Goal: Task Accomplishment & Management: Complete application form

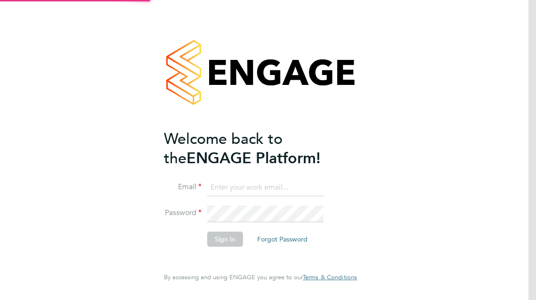
drag, startPoint x: 0, startPoint y: 0, endPoint x: 232, endPoint y: 185, distance: 296.8
click at [232, 185] on input at bounding box center [265, 187] width 116 height 17
type input "[EMAIL_ADDRESS][DOMAIN_NAME]"
click at [248, 204] on li "Email [EMAIL_ADDRESS][DOMAIN_NAME]" at bounding box center [256, 192] width 184 height 26
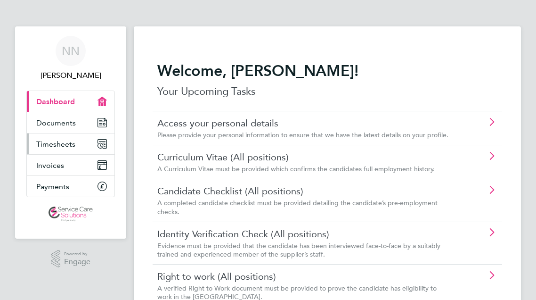
click at [80, 140] on link "Timesheets" at bounding box center [71, 143] width 88 height 21
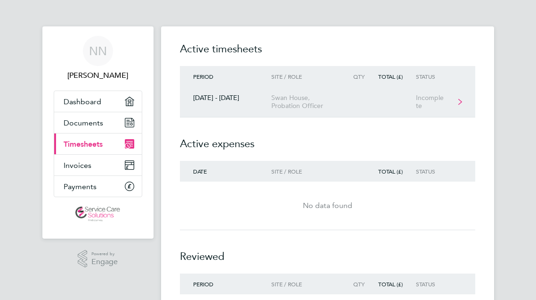
click at [371, 99] on link "[DATE] - [DATE] Swan House, Probation Officer Incomplete" at bounding box center [328, 102] width 296 height 31
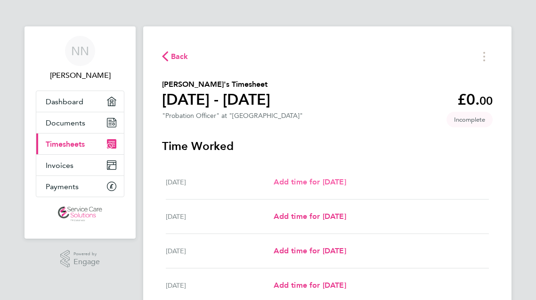
click at [332, 178] on span "Add time for Mon 29 Sep" at bounding box center [310, 181] width 73 height 9
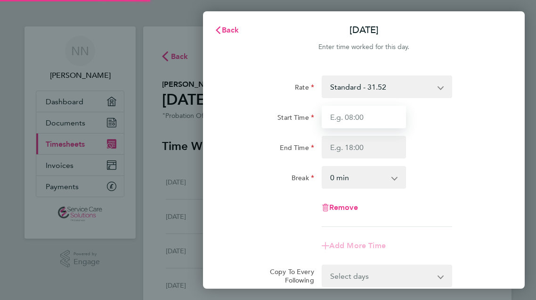
click at [384, 117] on input "Start Time" at bounding box center [364, 117] width 85 height 23
type input "09:00"
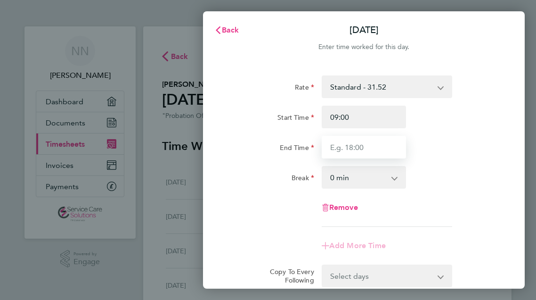
click at [385, 144] on input "End Time" at bounding box center [364, 147] width 85 height 23
type input "17:00"
click at [438, 177] on div "Break 0 min 15 min 30 min 45 min 60 min 75 min 90 min" at bounding box center [364, 177] width 277 height 23
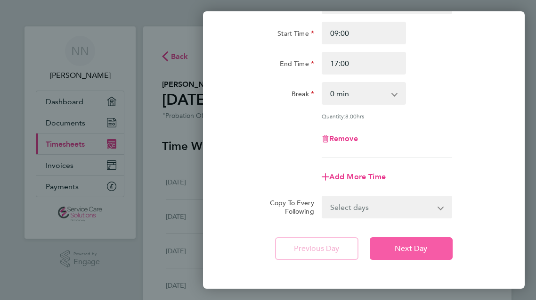
scroll to position [126, 0]
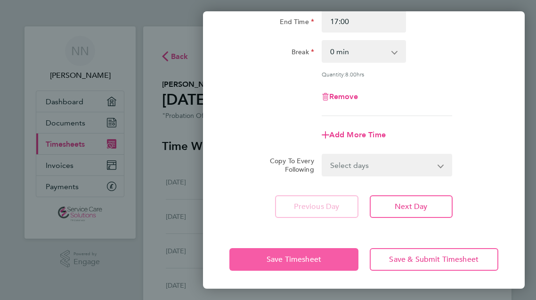
click at [302, 255] on span "Save Timesheet" at bounding box center [294, 259] width 55 height 9
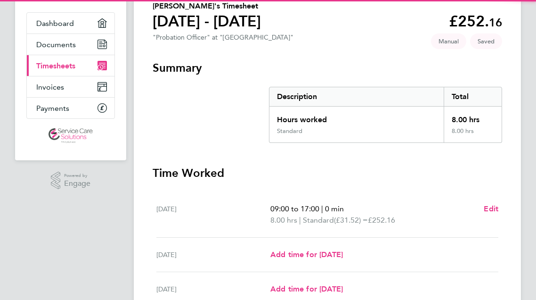
scroll to position [189, 0]
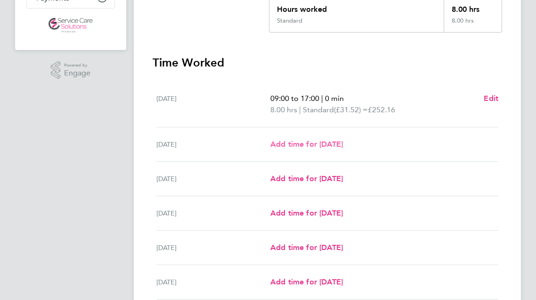
click at [314, 148] on span "Add time for Tue 30 Sep" at bounding box center [307, 144] width 73 height 9
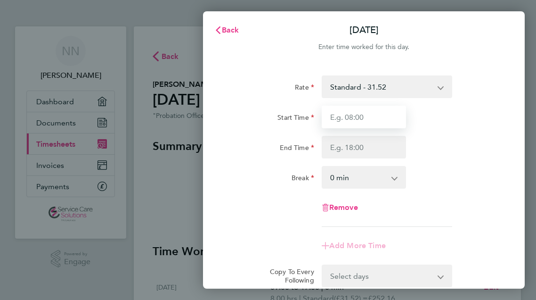
click at [382, 122] on input "Start Time" at bounding box center [364, 117] width 85 height 23
type input "09:00"
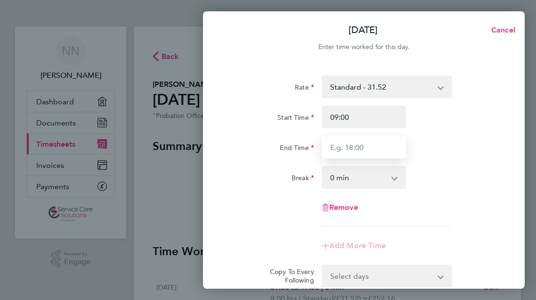
click at [382, 156] on input "End Time" at bounding box center [364, 147] width 85 height 23
type input "11:00"
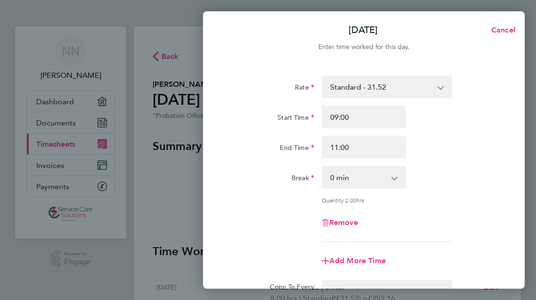
click at [454, 155] on div "End Time 11:00" at bounding box center [364, 147] width 277 height 23
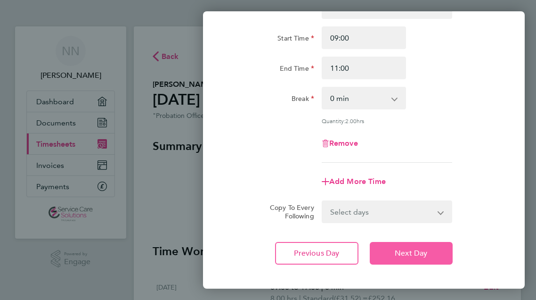
scroll to position [126, 0]
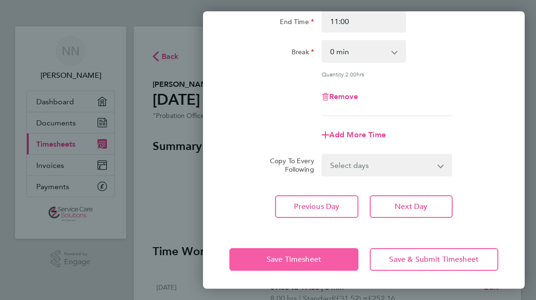
drag, startPoint x: 279, startPoint y: 260, endPoint x: 237, endPoint y: 232, distance: 50.1
click at [278, 260] on span "Save Timesheet" at bounding box center [294, 259] width 55 height 9
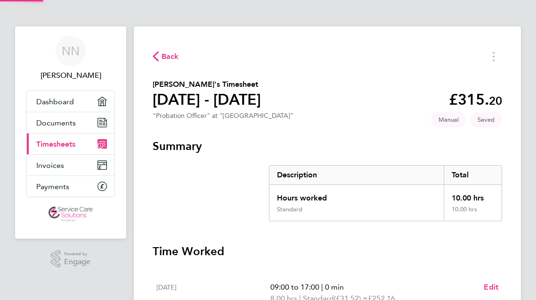
click at [182, 187] on section "Summary Description Total Hours worked 10.00 hrs Standard 10.00 hrs" at bounding box center [328, 180] width 350 height 82
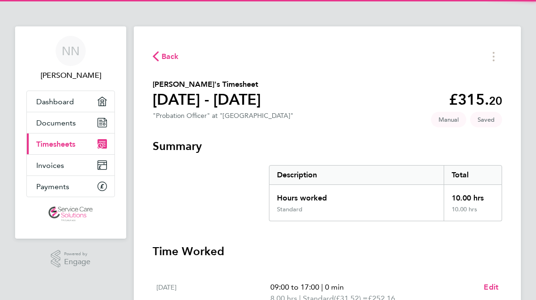
scroll to position [236, 0]
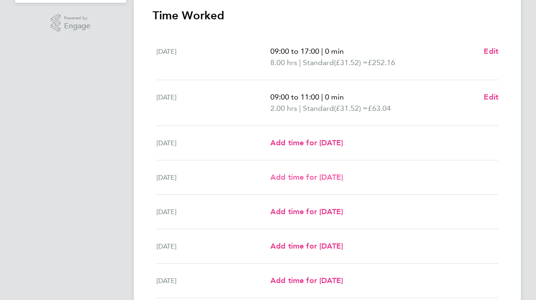
click at [321, 180] on span "Add time for Thu 02 Oct" at bounding box center [307, 177] width 73 height 9
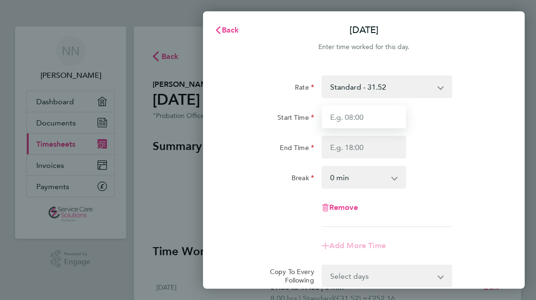
click at [381, 125] on input "Start Time" at bounding box center [364, 117] width 85 height 23
type input "09:00"
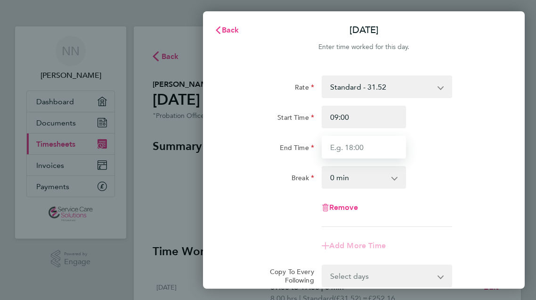
click at [385, 140] on input "End Time" at bounding box center [364, 147] width 85 height 23
type input "17:00"
click at [431, 168] on div "Break 0 min 15 min 30 min 45 min 60 min 75 min 90 min" at bounding box center [364, 177] width 277 height 23
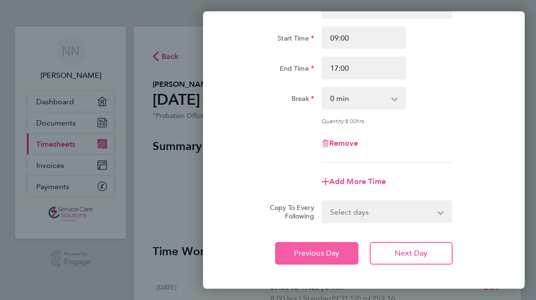
scroll to position [126, 0]
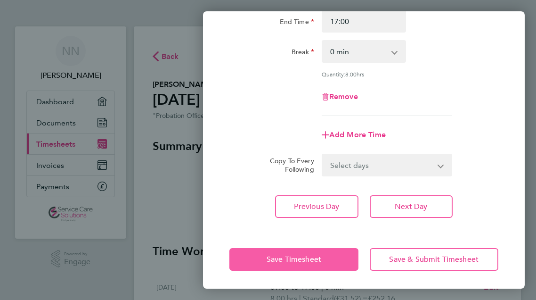
click at [286, 256] on span "Save Timesheet" at bounding box center [294, 259] width 55 height 9
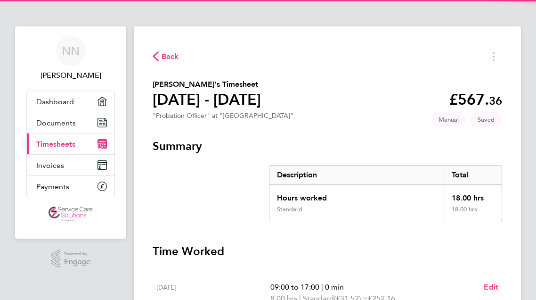
click at [322, 151] on h3 "Summary" at bounding box center [328, 146] width 350 height 15
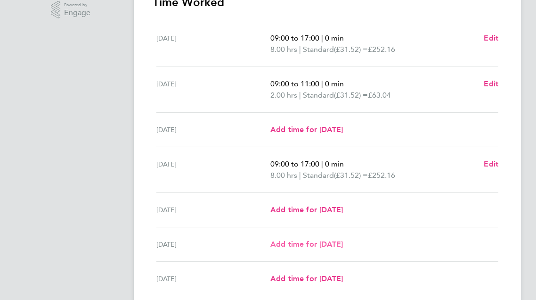
scroll to position [283, 0]
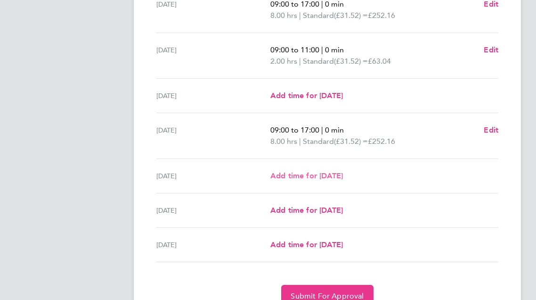
click at [332, 177] on span "Add time for Fri 03 Oct" at bounding box center [307, 175] width 73 height 9
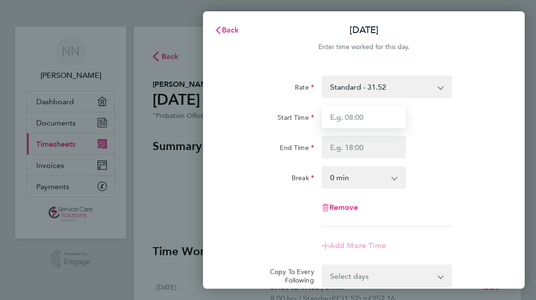
click at [371, 123] on input "Start Time" at bounding box center [364, 117] width 85 height 23
type input "09:00"
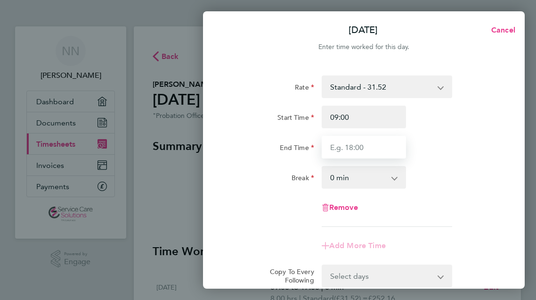
click at [374, 141] on input "End Time" at bounding box center [364, 147] width 85 height 23
type input "17:00"
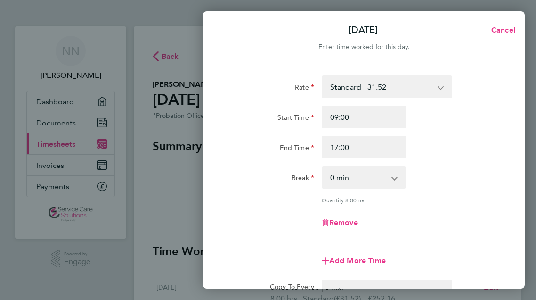
click at [473, 167] on div "Break 0 min 15 min 30 min 45 min 60 min 75 min 90 min" at bounding box center [364, 177] width 277 height 23
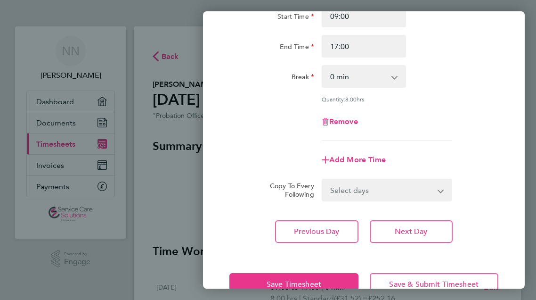
scroll to position [126, 0]
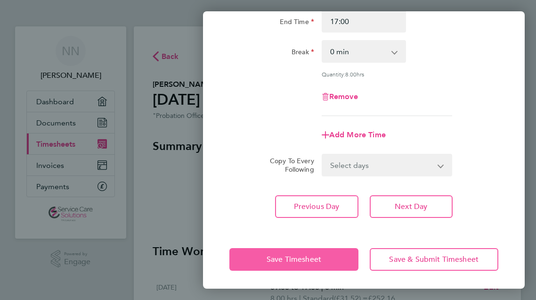
click at [261, 252] on button "Save Timesheet" at bounding box center [294, 259] width 129 height 23
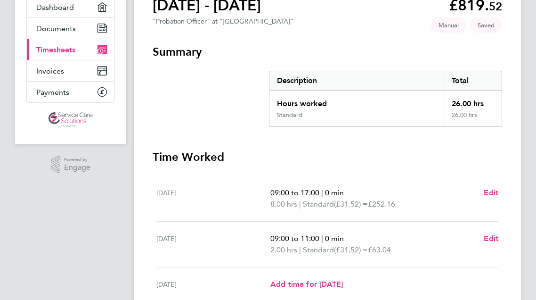
scroll to position [283, 0]
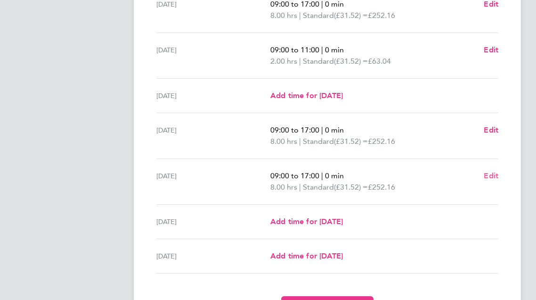
click at [490, 177] on span "Edit" at bounding box center [491, 175] width 15 height 9
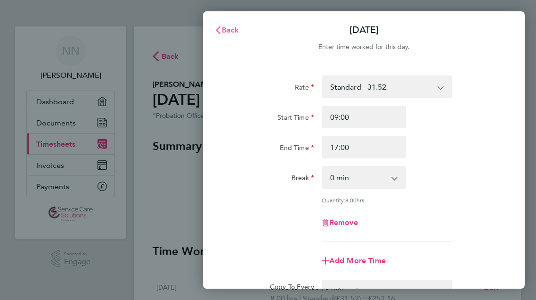
click at [238, 32] on span "Back" at bounding box center [230, 29] width 17 height 9
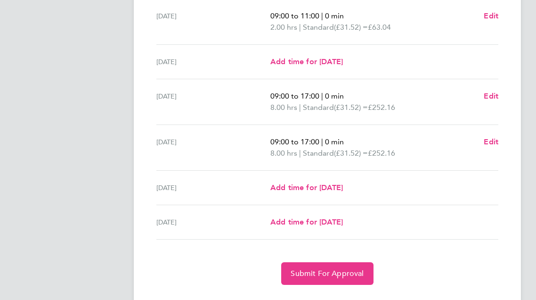
scroll to position [338, 0]
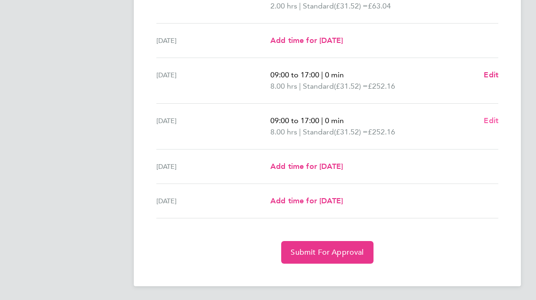
click at [489, 122] on span "Edit" at bounding box center [491, 120] width 15 height 9
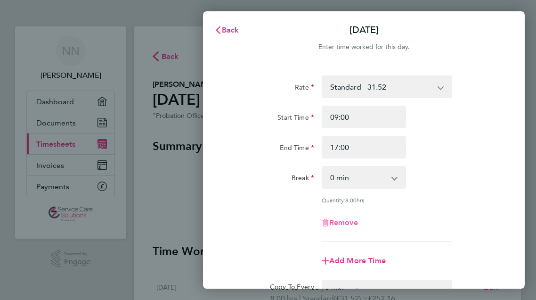
drag, startPoint x: 342, startPoint y: 229, endPoint x: 344, endPoint y: 218, distance: 11.4
click at [342, 229] on div "Remove" at bounding box center [364, 222] width 92 height 23
click at [344, 218] on span "Remove" at bounding box center [344, 222] width 29 height 9
select select "null"
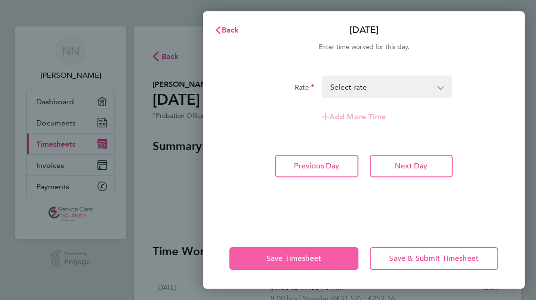
click at [302, 252] on button "Save Timesheet" at bounding box center [294, 258] width 129 height 23
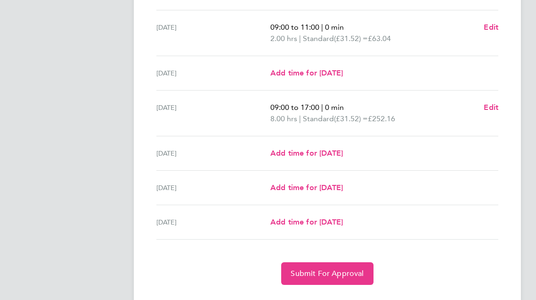
scroll to position [327, 0]
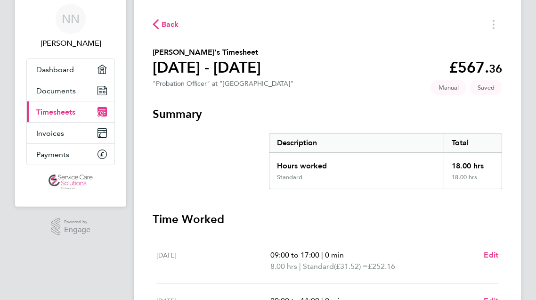
scroll to position [0, 0]
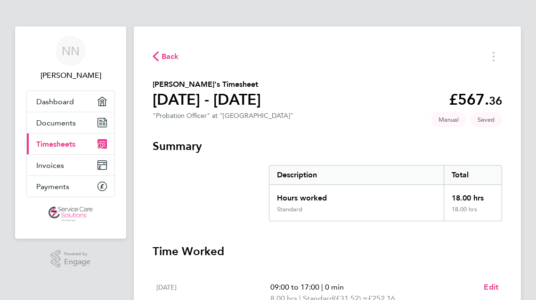
click at [261, 98] on h1 "29 Sept - 05 Oct 2025" at bounding box center [207, 99] width 108 height 19
drag, startPoint x: 264, startPoint y: 97, endPoint x: 231, endPoint y: 147, distance: 60.1
click at [231, 147] on h3 "Summary" at bounding box center [328, 146] width 350 height 15
click at [231, 146] on h3 "Summary" at bounding box center [328, 146] width 350 height 15
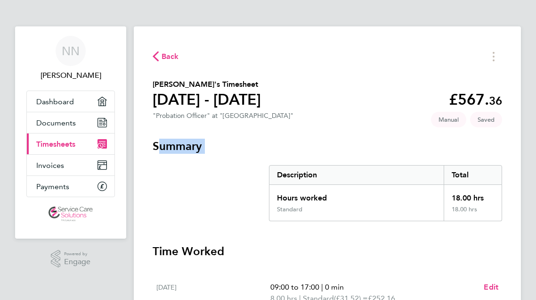
drag, startPoint x: 231, startPoint y: 146, endPoint x: 210, endPoint y: 131, distance: 25.9
drag, startPoint x: 210, startPoint y: 131, endPoint x: 173, endPoint y: 126, distance: 37.0
click at [171, 83] on h2 "Nicole Nyamwiza's Timesheet" at bounding box center [207, 84] width 108 height 11
click at [433, 104] on section "Nicole Nyamwiza's Timesheet 29 Sept - 05 Oct 2025 £567. 36 "Probation Officer" …" at bounding box center [328, 101] width 350 height 45
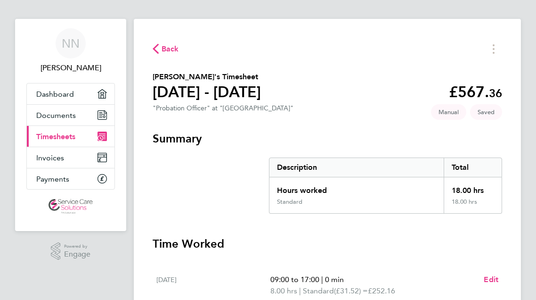
scroll to position [47, 0]
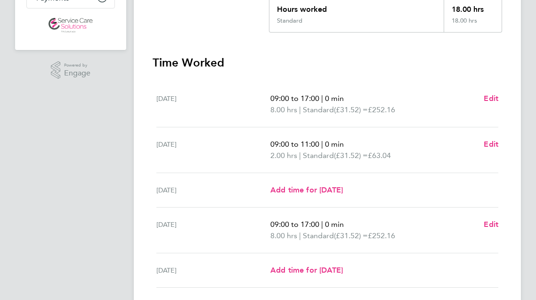
click at [235, 80] on section "Time Worked Mon 29 Sep 09:00 to 17:00 | 0 min 8.00 hrs | Standard (£31.52) = £2…" at bounding box center [328, 228] width 350 height 346
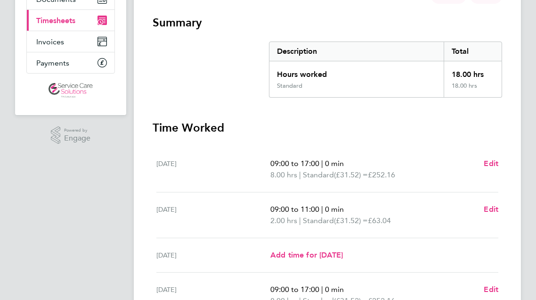
scroll to position [94, 0]
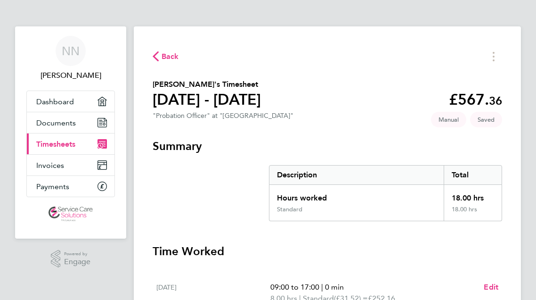
click at [328, 120] on section "[PERSON_NAME]'s Timesheet [DATE] - [DATE] £567. 36 "Probation Officer" at "[GEO…" at bounding box center [328, 101] width 350 height 45
click at [412, 104] on section "[PERSON_NAME]'s Timesheet [DATE] - [DATE] £567. 36 "Probation Officer" at "[GEO…" at bounding box center [328, 101] width 350 height 45
